Goal: Task Accomplishment & Management: Manage account settings

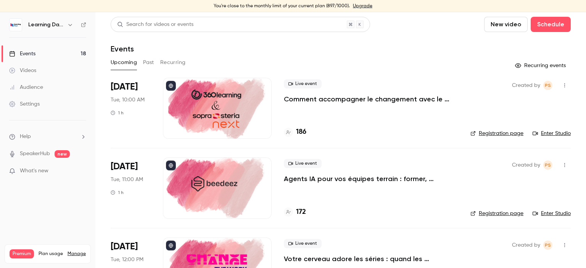
click at [83, 26] on icon at bounding box center [83, 24] width 5 height 5
click at [38, 89] on div "Audience" at bounding box center [26, 88] width 34 height 8
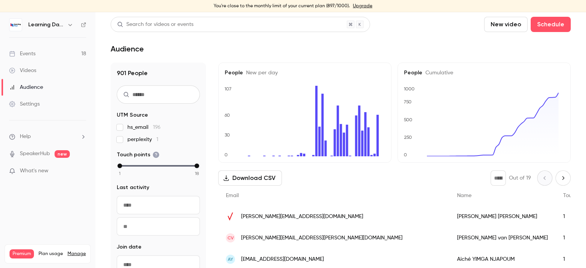
click at [307, 217] on div "[PERSON_NAME][EMAIL_ADDRESS][DOMAIN_NAME]" at bounding box center [333, 216] width 231 height 21
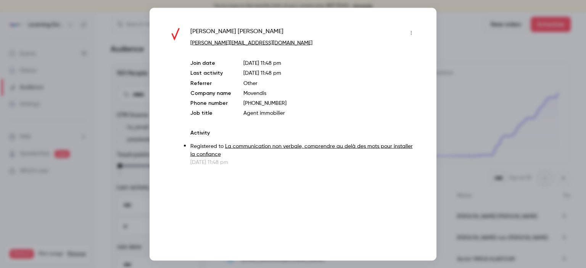
click at [481, 88] on div at bounding box center [293, 134] width 586 height 268
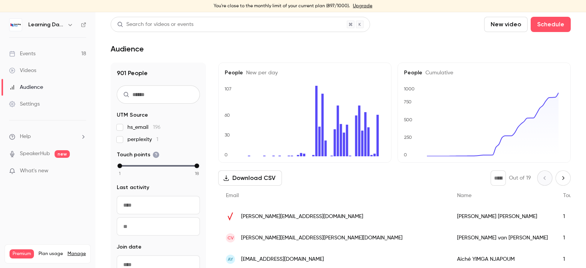
click at [25, 52] on div "Events" at bounding box center [22, 54] width 26 height 8
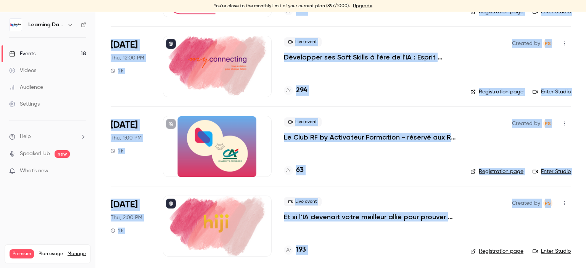
scroll to position [1241, 0]
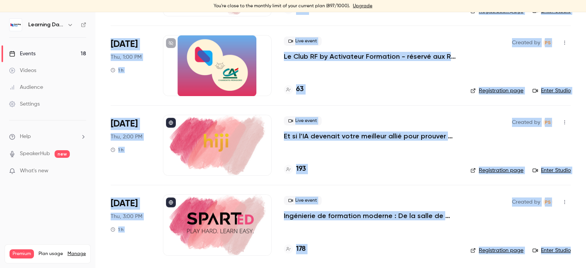
drag, startPoint x: 586, startPoint y: 38, endPoint x: 521, endPoint y: 207, distance: 180.7
click at [586, 253] on main "Search for videos or events New video Schedule Events Upcoming Past Recurring R…" at bounding box center [340, 140] width 491 height 256
click at [74, 251] on link "Manage" at bounding box center [77, 254] width 18 height 6
